Goal: Information Seeking & Learning: Understand process/instructions

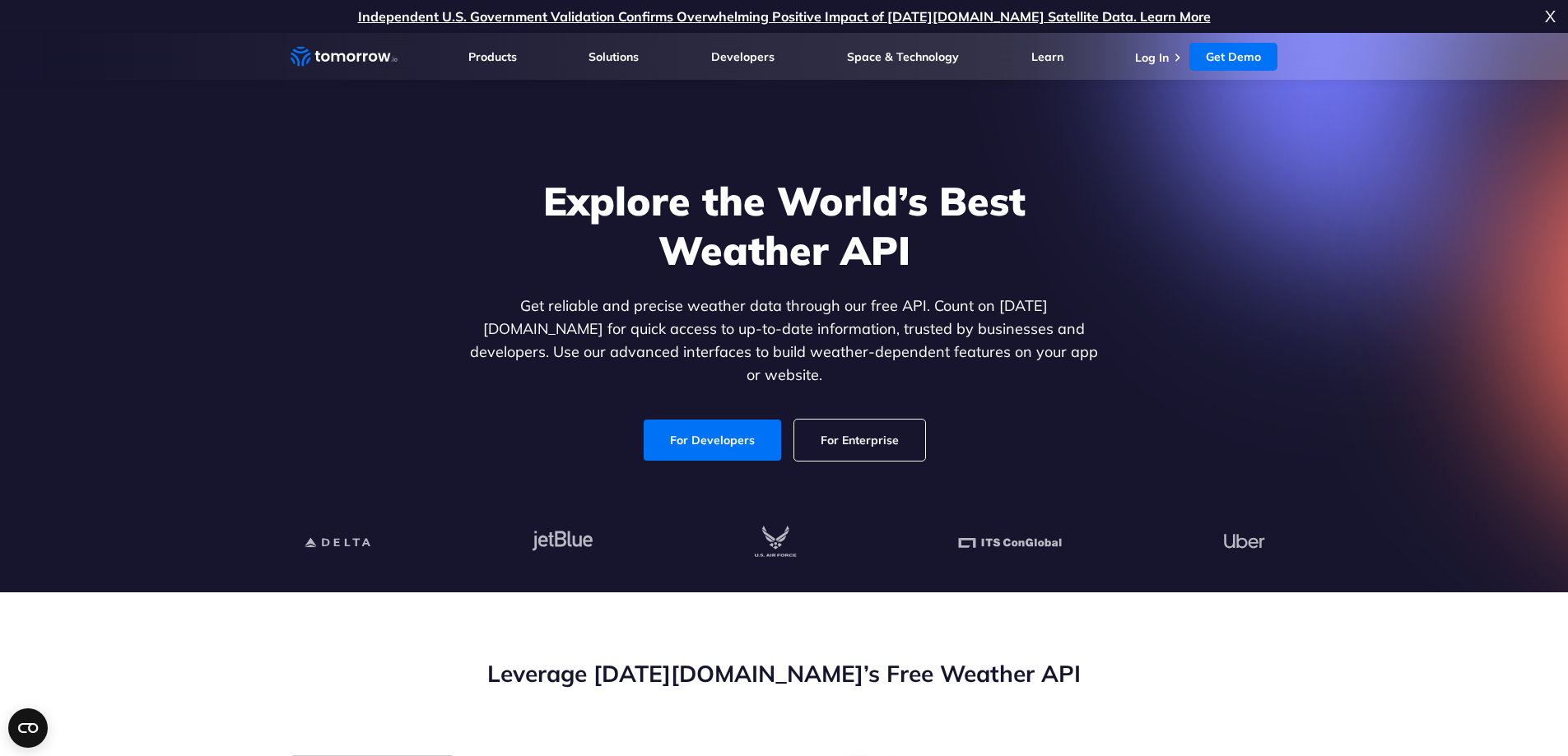
click at [846, 424] on link "For Enterprise" at bounding box center [860, 440] width 131 height 41
click at [359, 59] on icon "Weather Intelligence Solutions" at bounding box center [343, 56] width 107 height 21
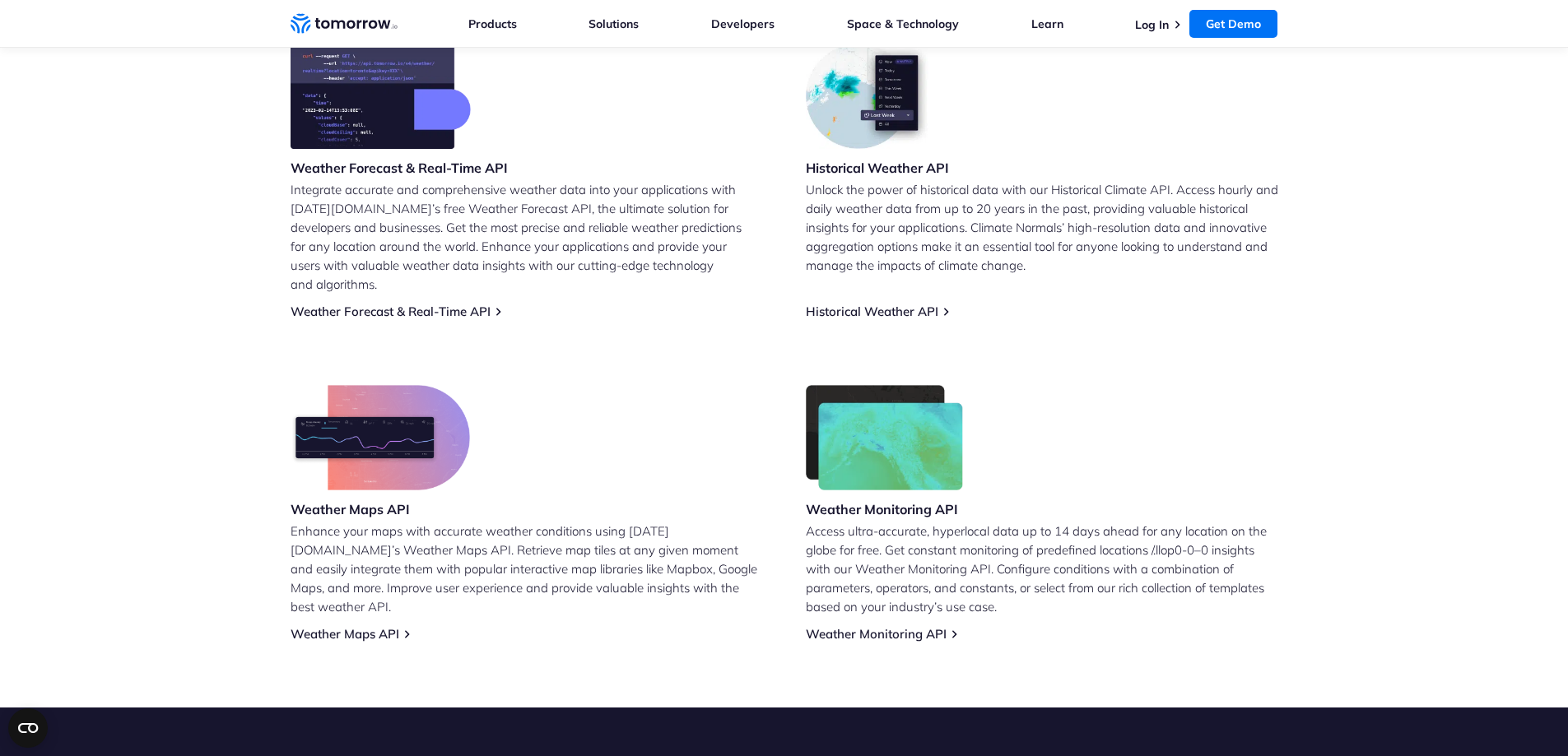
scroll to position [741, 0]
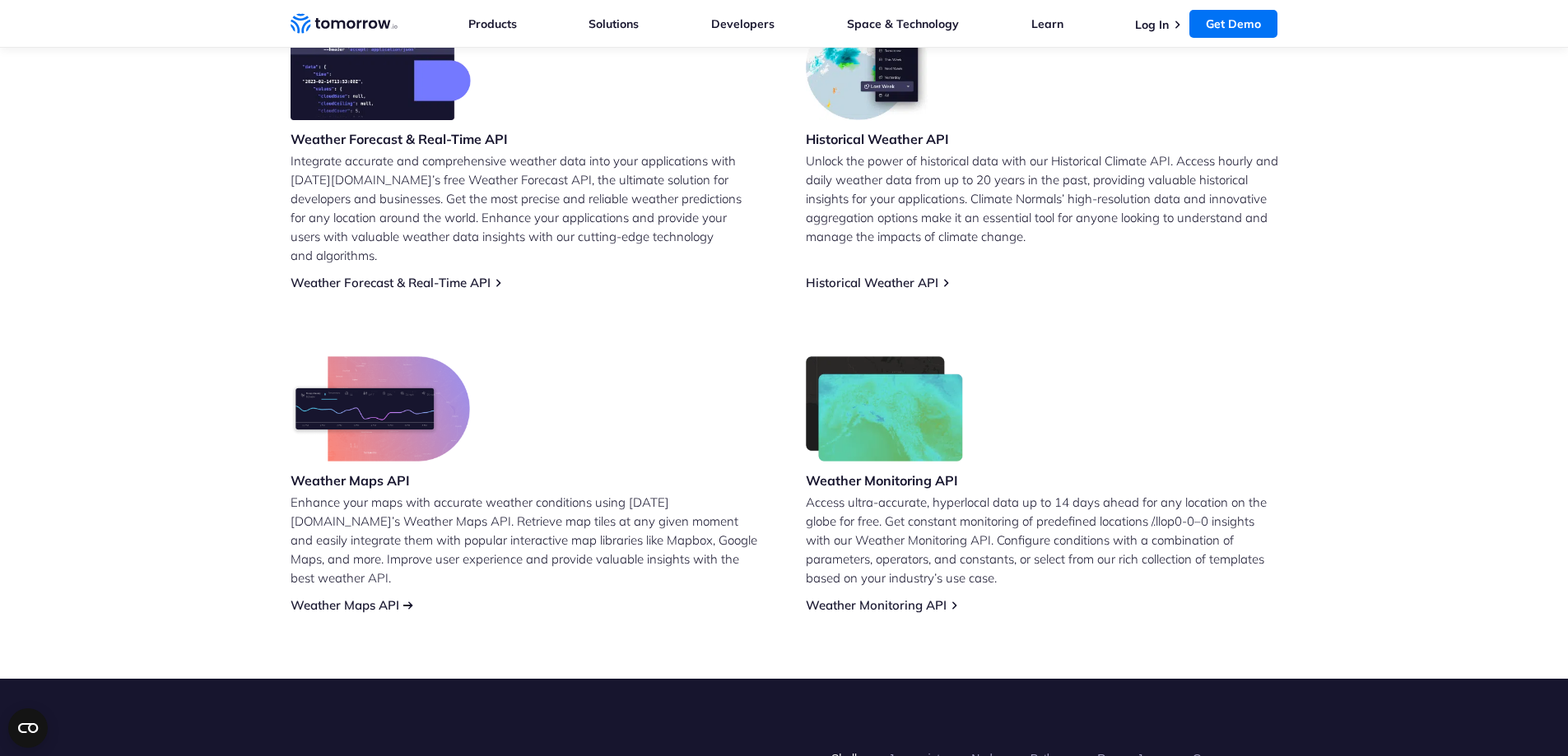
click at [364, 598] on link "Weather Maps API" at bounding box center [344, 605] width 108 height 15
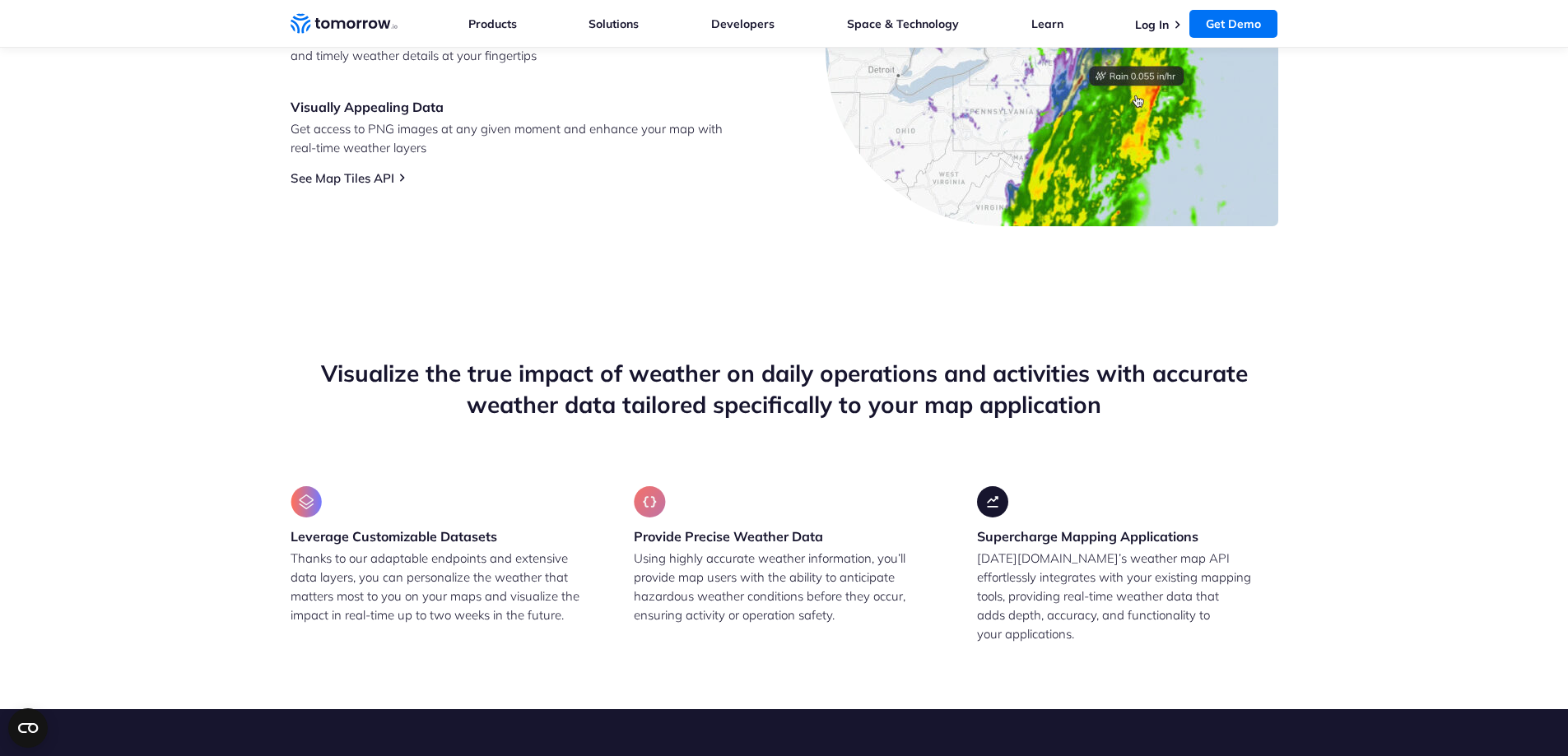
scroll to position [823, 0]
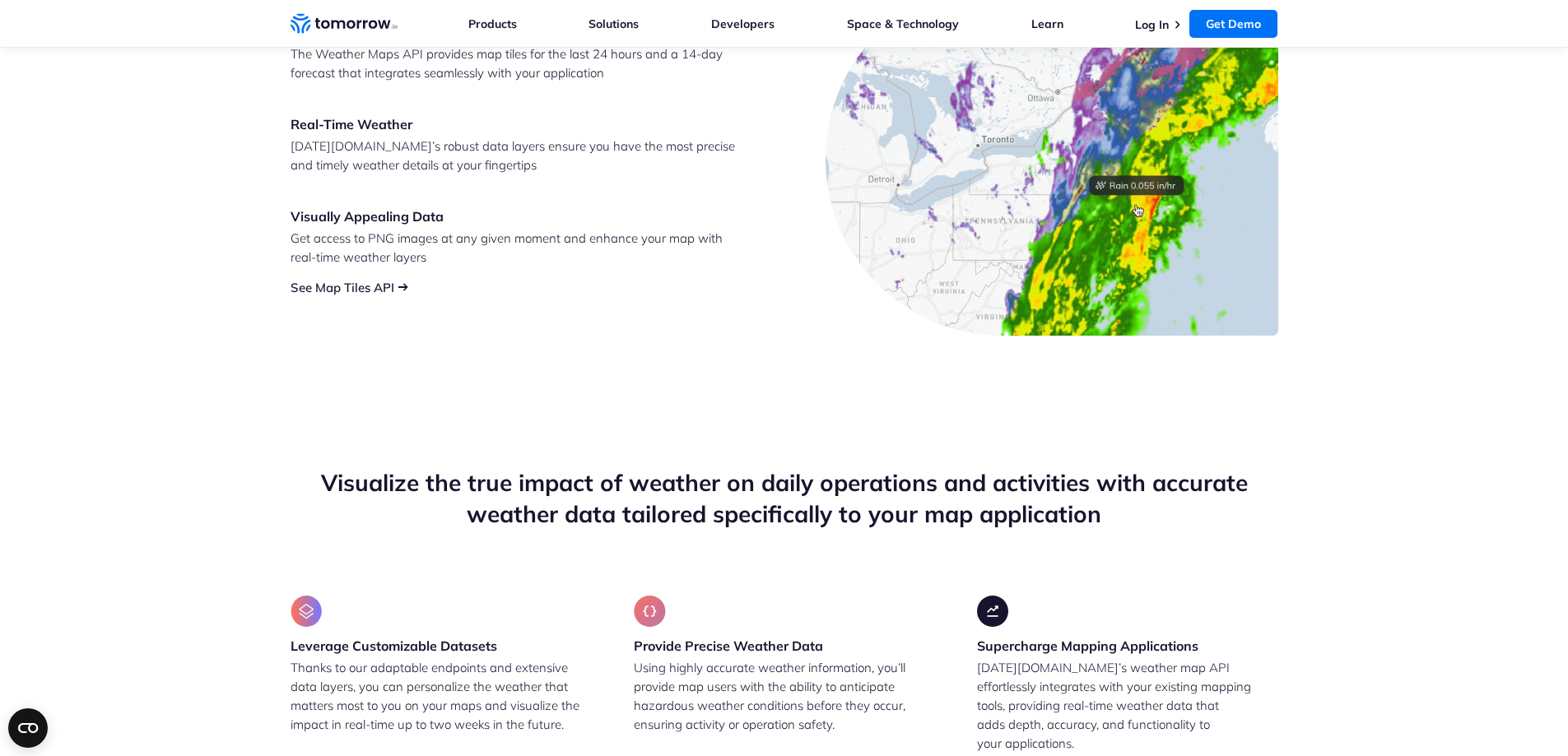
click at [346, 286] on link "See Map Tiles API" at bounding box center [343, 287] width 104 height 15
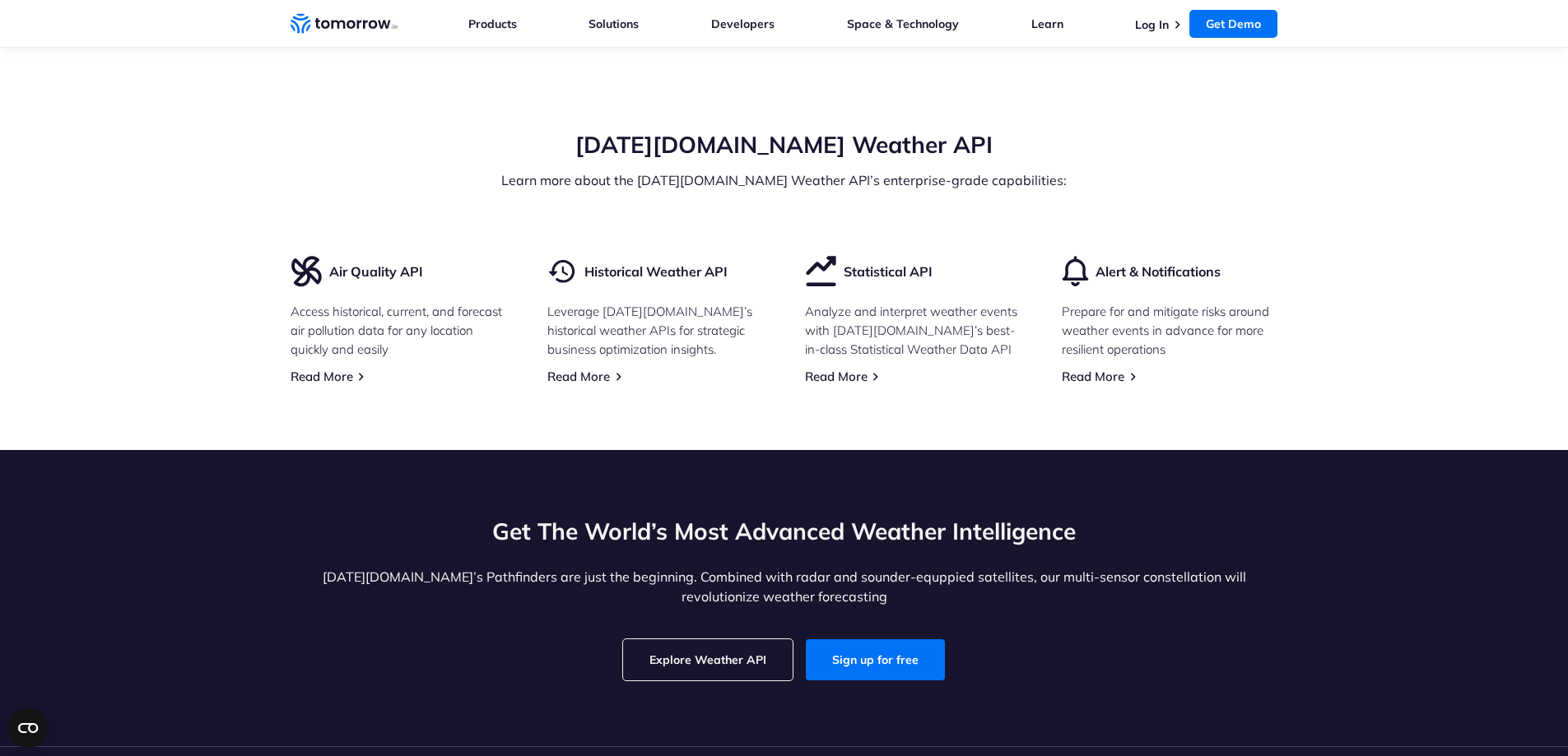
scroll to position [3951, 0]
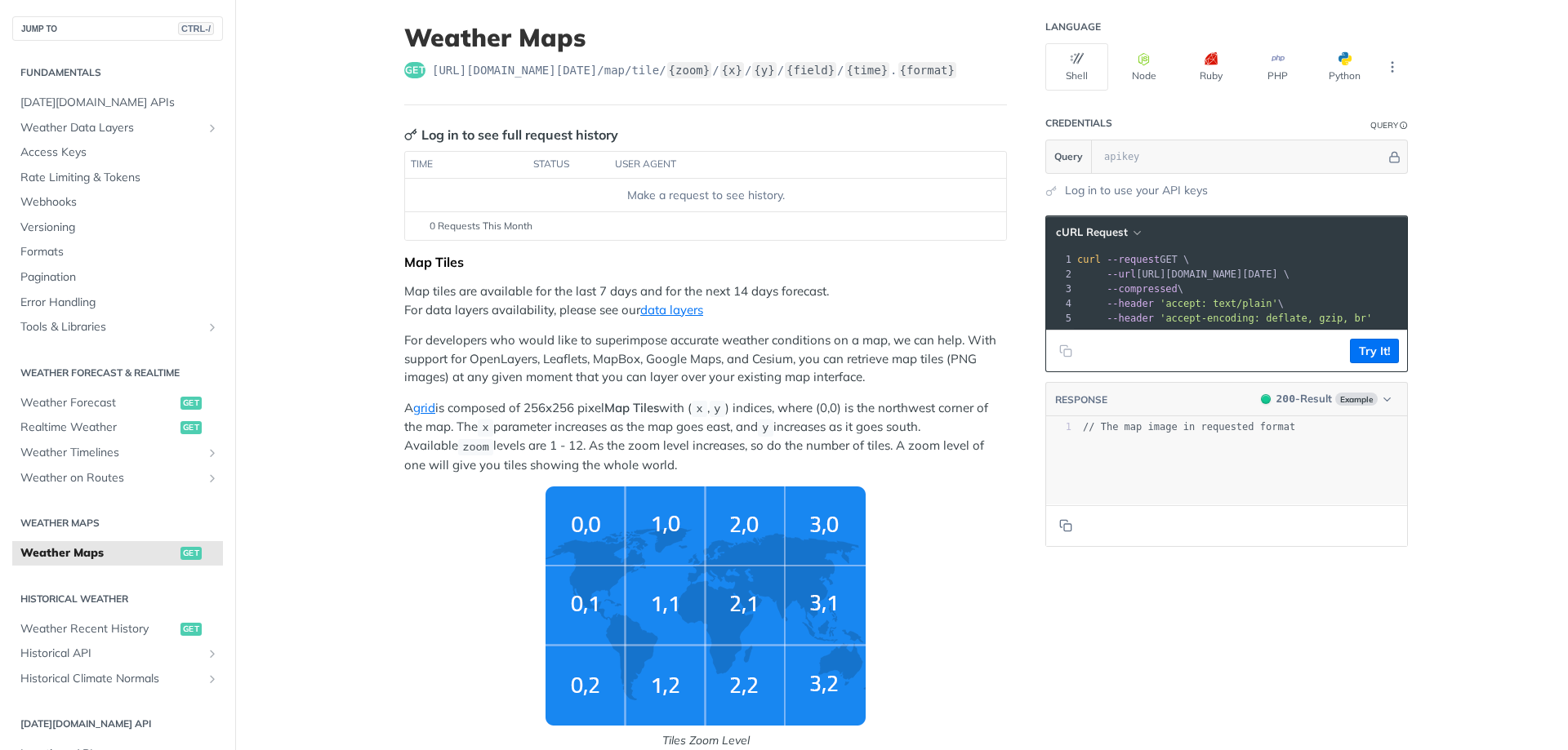
scroll to position [245, 0]
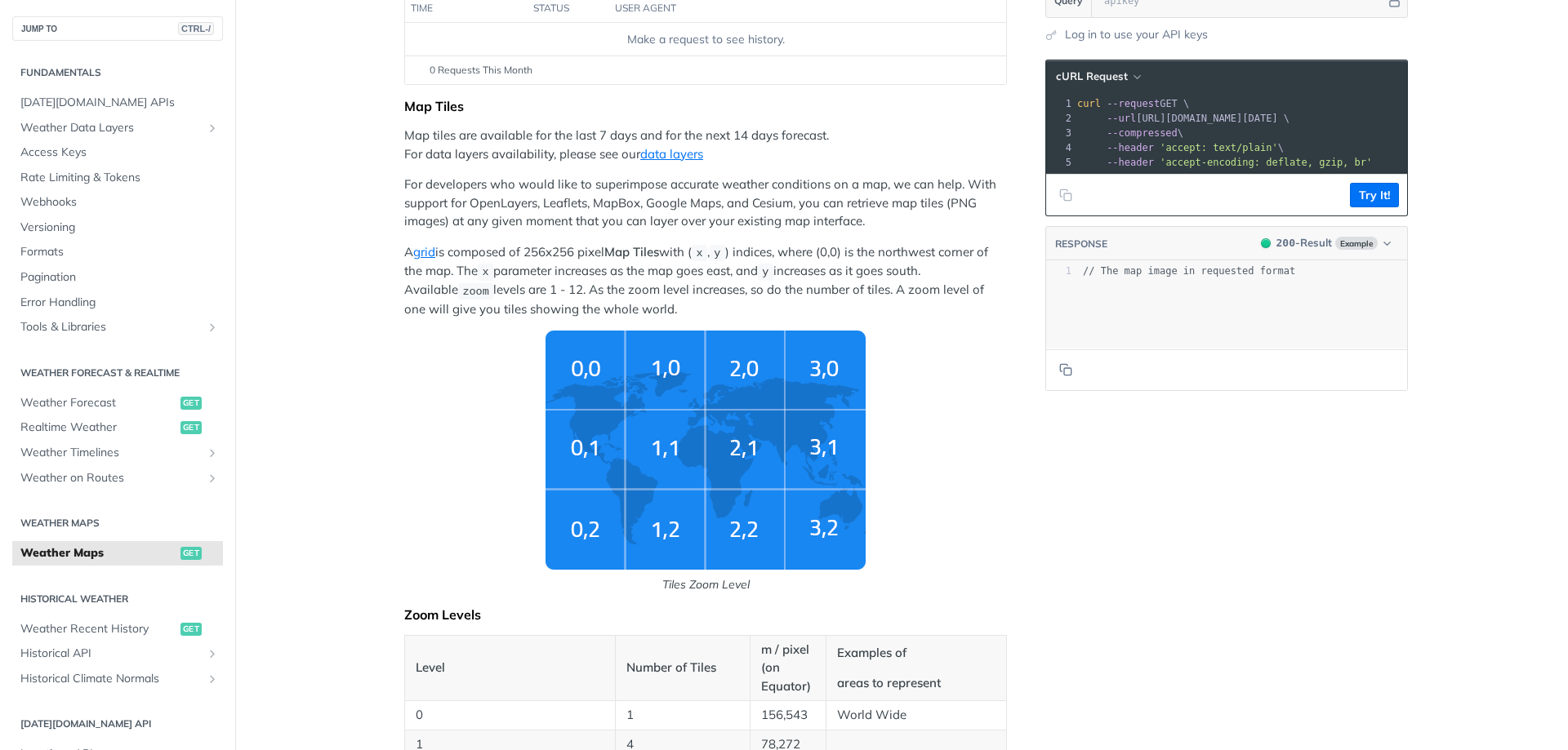
click at [579, 385] on img "Tiles Zoom Level" at bounding box center [706, 450] width 320 height 239
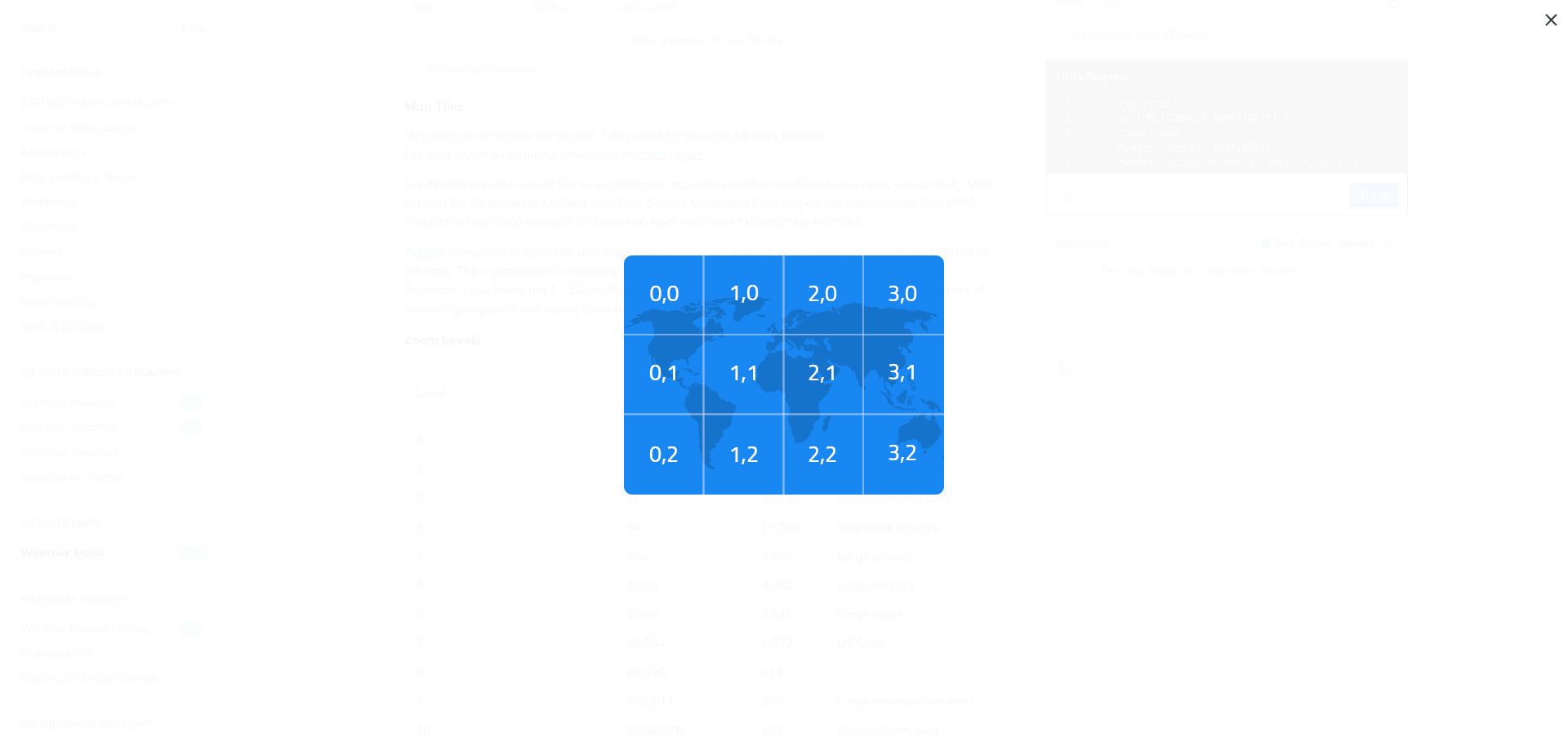
click at [1220, 486] on span "Tiles Zoom Level" at bounding box center [784, 375] width 1568 height 750
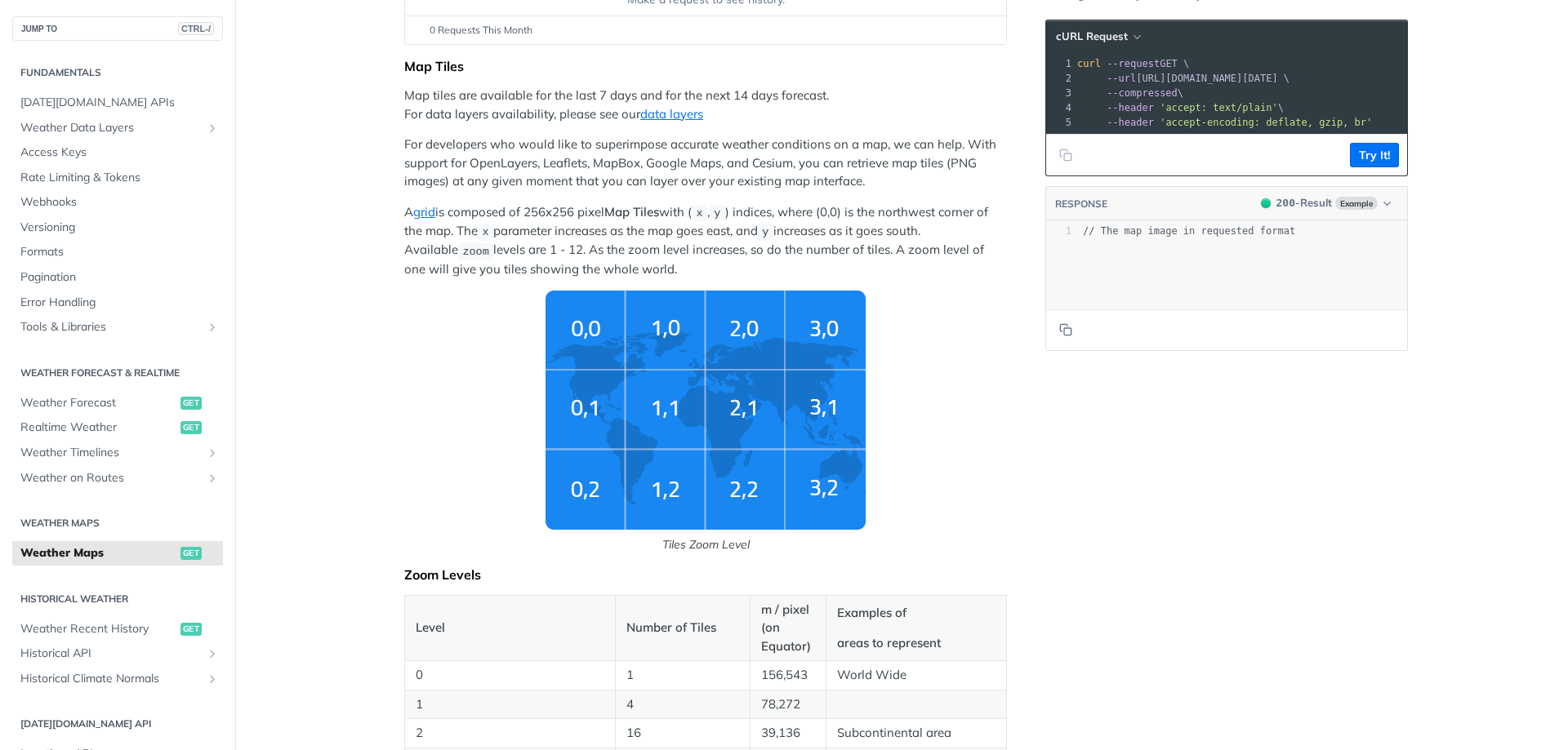
scroll to position [0, 0]
